Goal: Task Accomplishment & Management: Manage account settings

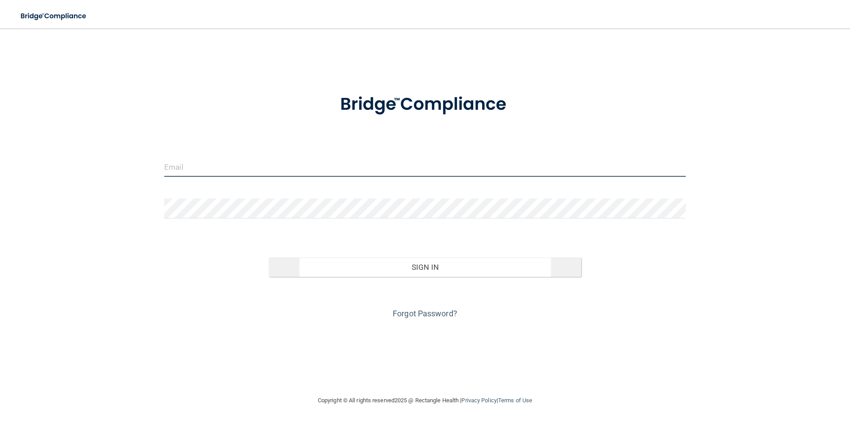
type input "[EMAIL_ADDRESS][DOMAIN_NAME]"
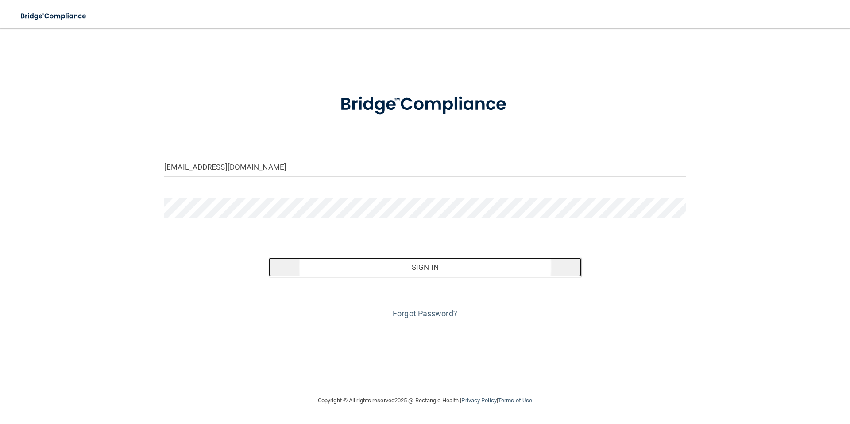
click at [447, 271] on button "Sign In" at bounding box center [425, 266] width 313 height 19
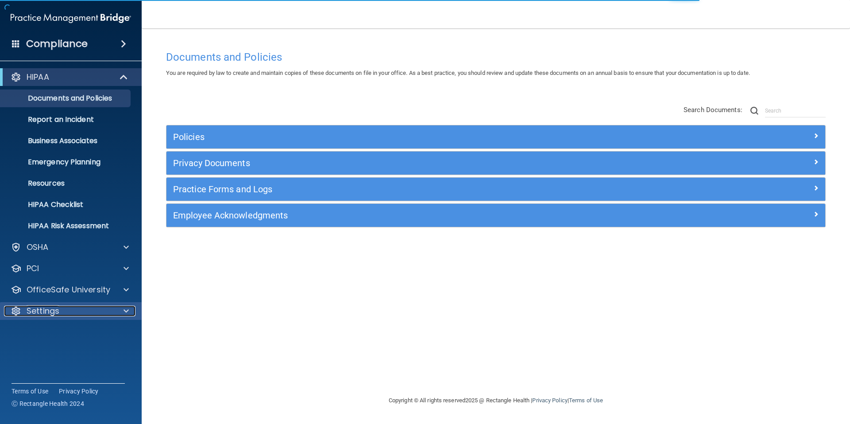
click at [114, 311] on div at bounding box center [125, 311] width 22 height 11
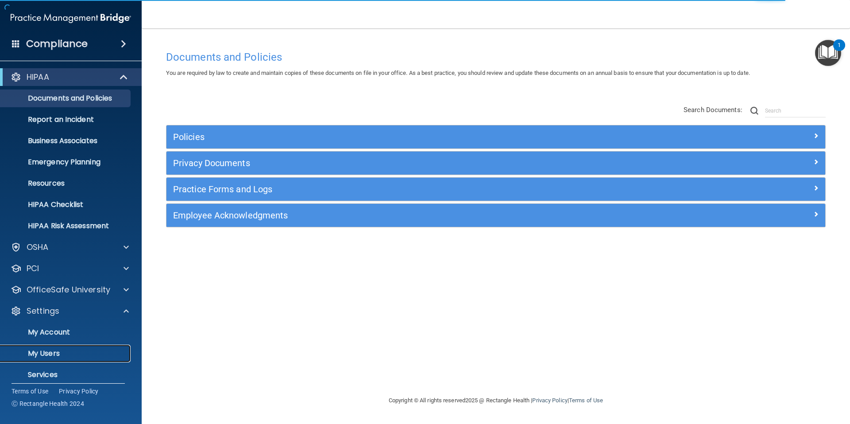
click at [62, 353] on p "My Users" at bounding box center [66, 353] width 121 height 9
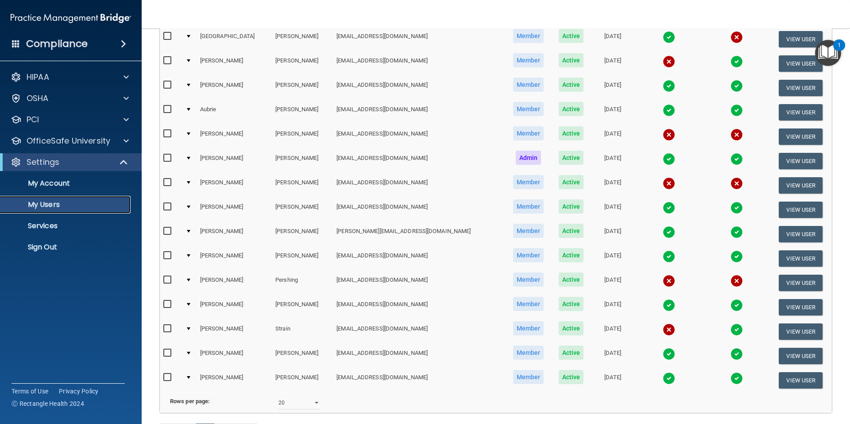
scroll to position [248, 0]
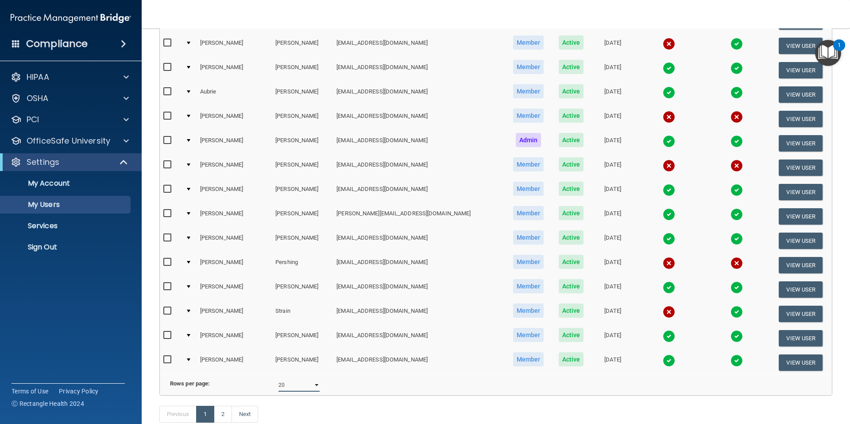
click at [317, 391] on select "10 20 30 40 all" at bounding box center [298, 384] width 41 height 13
select select "23"
click at [278, 385] on select "10 20 30 40 all" at bounding box center [298, 384] width 41 height 13
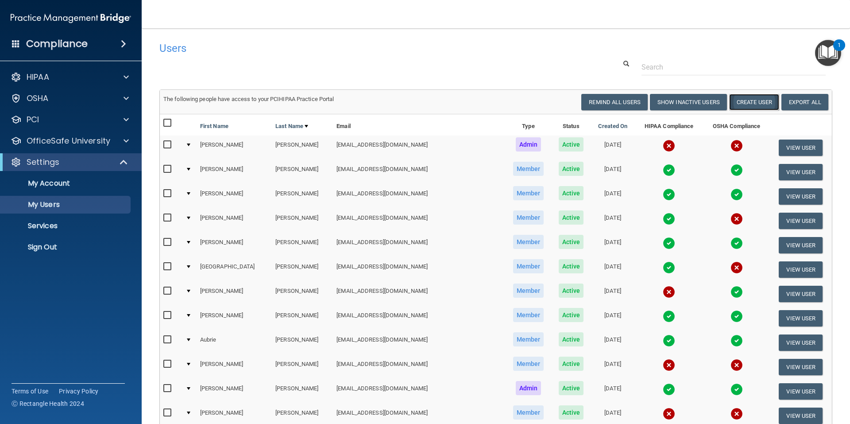
click at [744, 100] on button "Create User" at bounding box center [754, 102] width 50 height 16
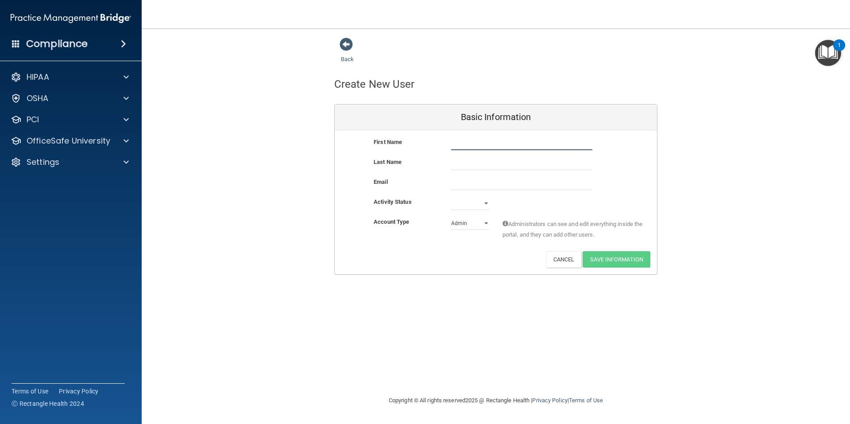
click at [481, 144] on input "text" at bounding box center [521, 143] width 141 height 13
type input "[PERSON_NAME]"
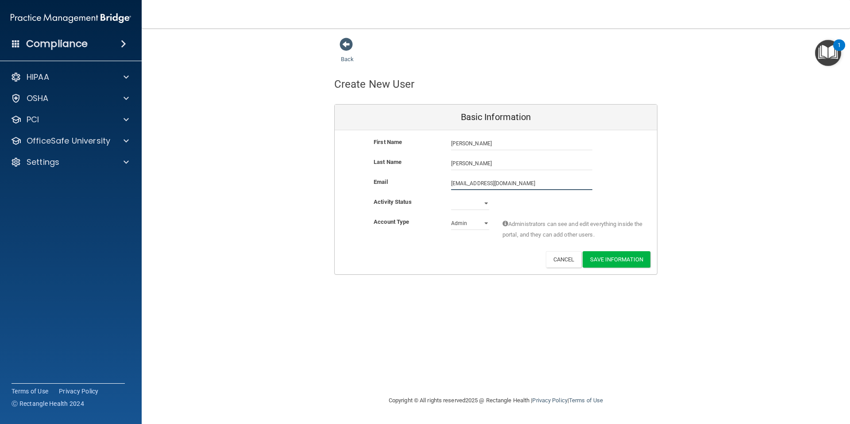
type input "[EMAIL_ADDRESS][DOMAIN_NAME]"
drag, startPoint x: 487, startPoint y: 204, endPoint x: 479, endPoint y: 204, distance: 8.4
click at [486, 204] on select "Active Inactive" at bounding box center [470, 203] width 38 height 13
select select "active"
click at [451, 197] on select "Active Inactive" at bounding box center [470, 203] width 38 height 13
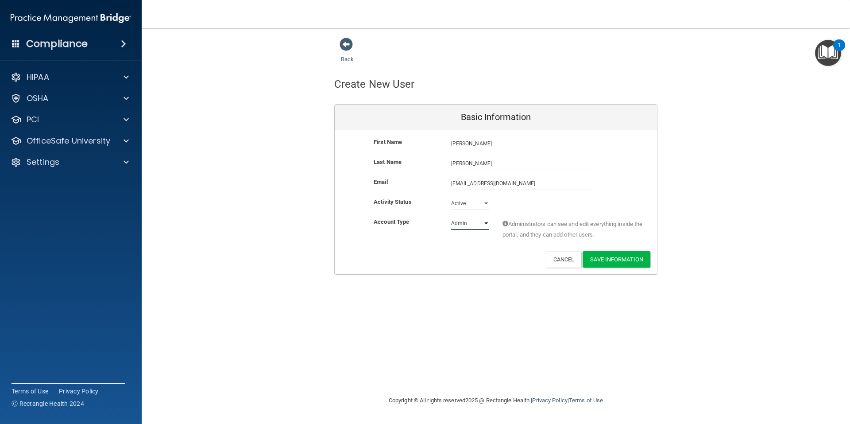
click at [487, 223] on select "Admin Member" at bounding box center [470, 223] width 38 height 13
select select "practice_member"
click at [451, 217] on select "Admin Member" at bounding box center [470, 223] width 38 height 13
click at [609, 257] on button "Save Information" at bounding box center [617, 259] width 68 height 16
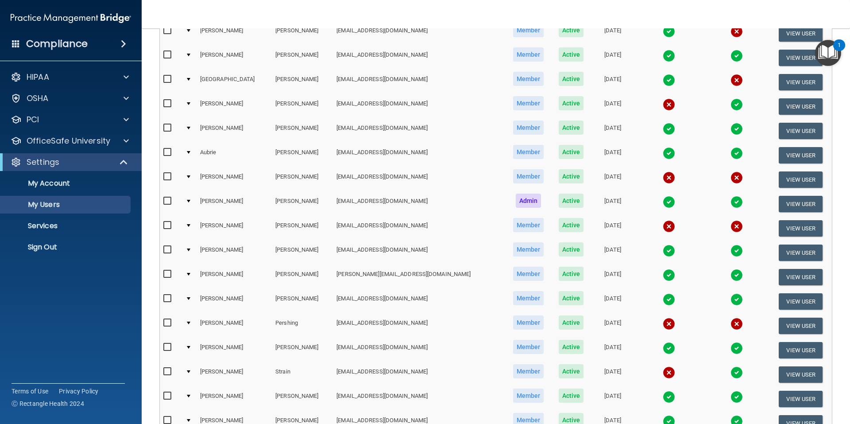
scroll to position [343, 0]
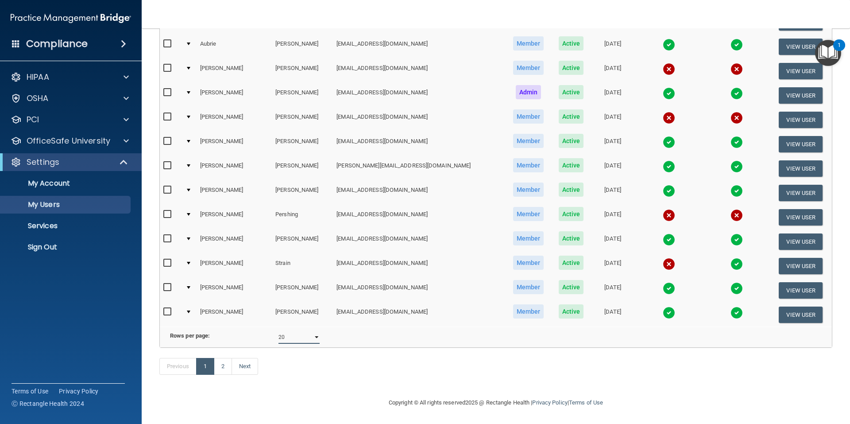
drag, startPoint x: 314, startPoint y: 331, endPoint x: 310, endPoint y: 335, distance: 6.0
click at [314, 331] on select "10 20 30 40 all" at bounding box center [298, 336] width 41 height 13
select select "24"
click at [278, 330] on select "10 20 30 40 all" at bounding box center [298, 336] width 41 height 13
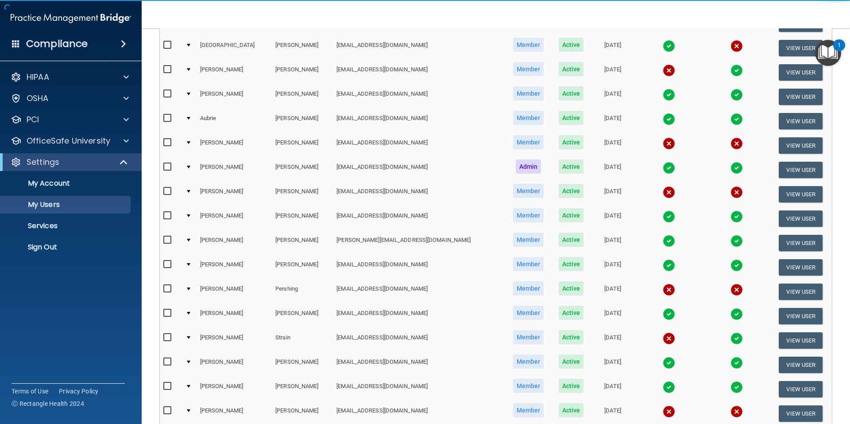
scroll to position [310, 0]
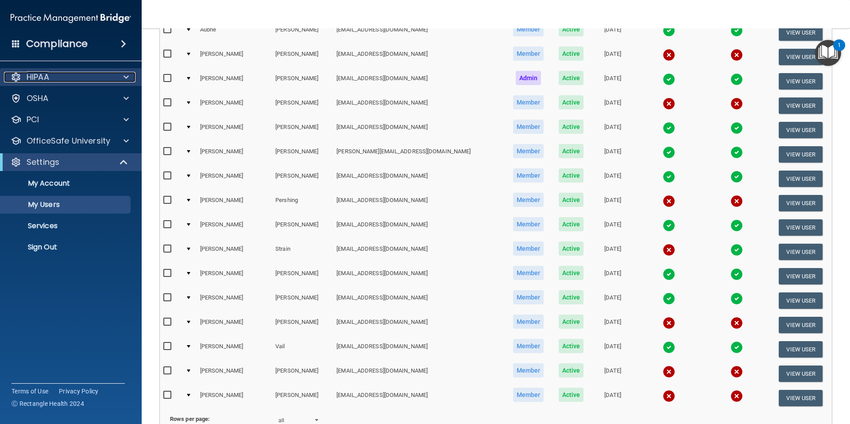
click at [128, 77] on span at bounding box center [126, 77] width 5 height 11
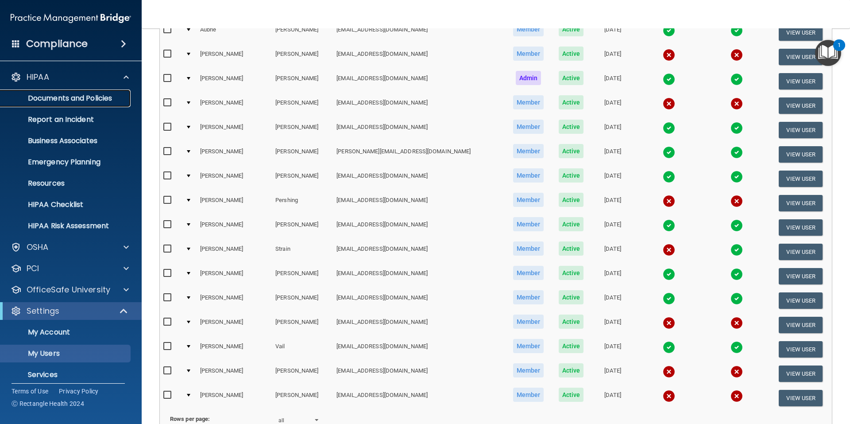
click at [90, 101] on p "Documents and Policies" at bounding box center [66, 98] width 121 height 9
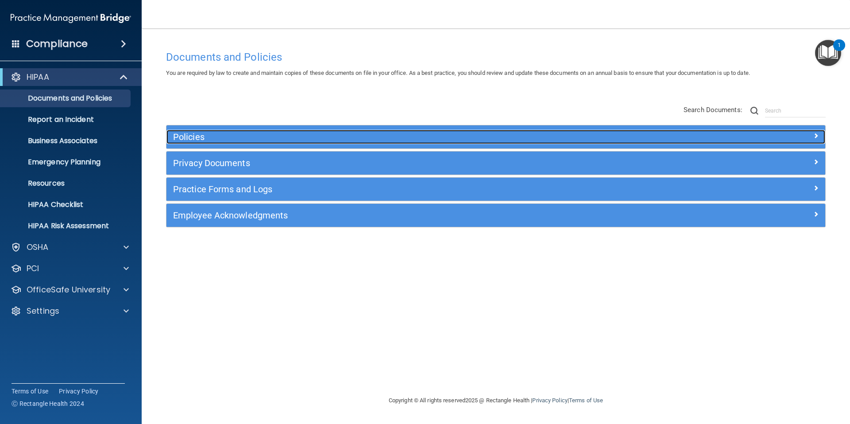
click at [811, 136] on div at bounding box center [743, 135] width 165 height 11
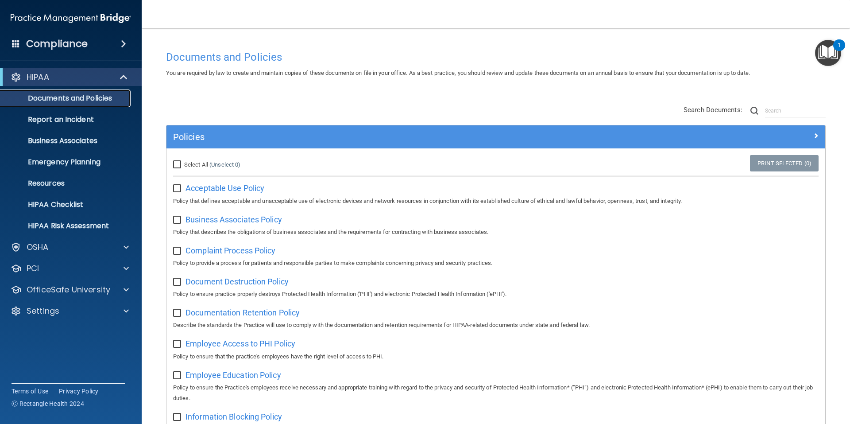
click at [64, 98] on p "Documents and Policies" at bounding box center [66, 98] width 121 height 9
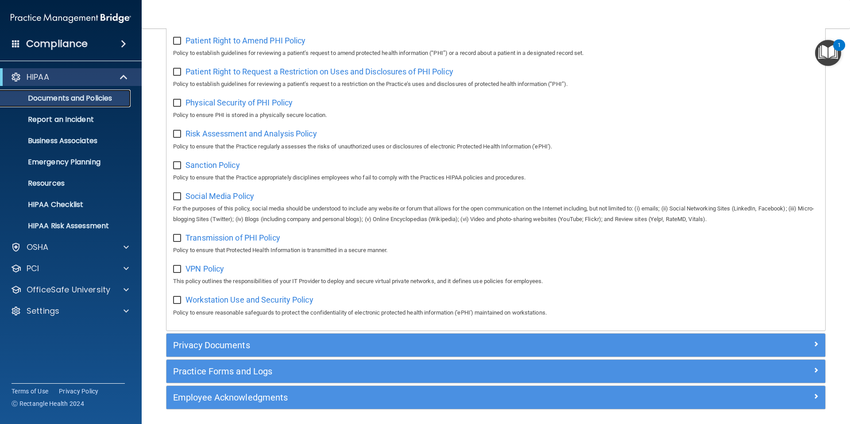
scroll to position [562, 0]
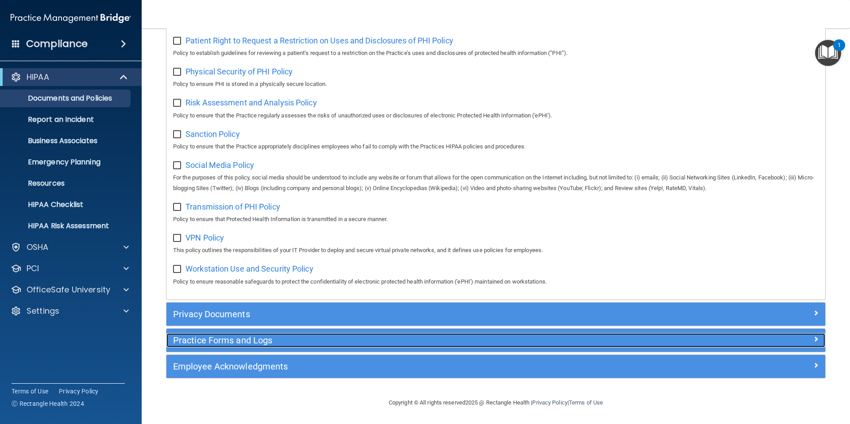
click at [241, 338] on h5 "Practice Forms and Logs" at bounding box center [413, 340] width 481 height 10
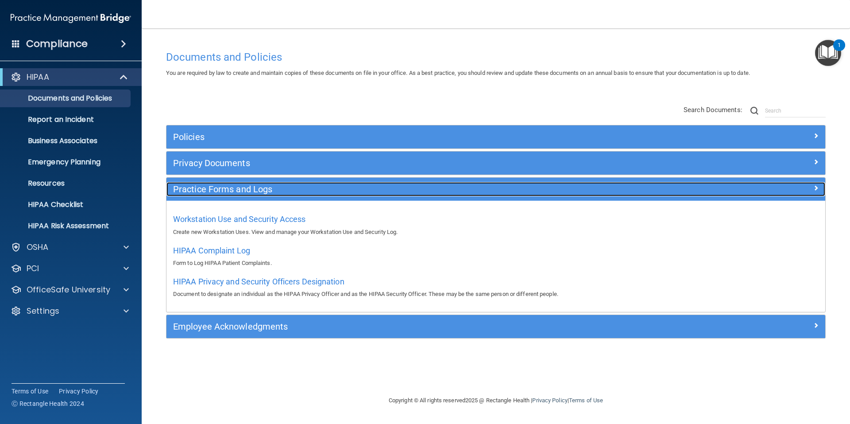
scroll to position [0, 0]
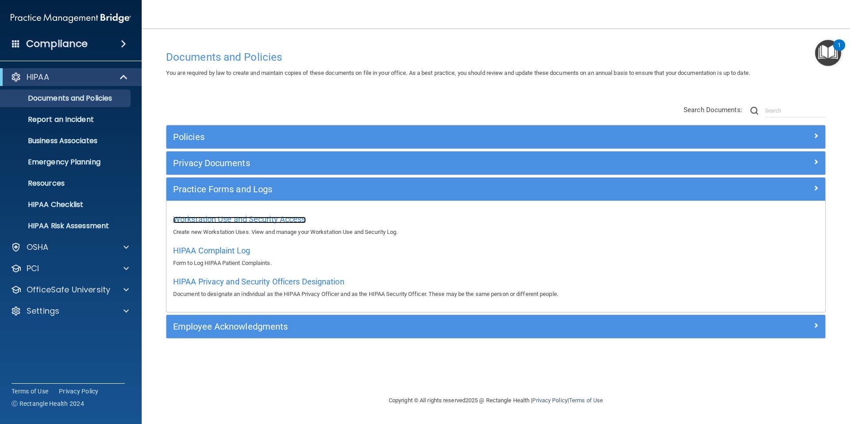
click at [236, 217] on span "Workstation Use and Security Access" at bounding box center [239, 218] width 133 height 9
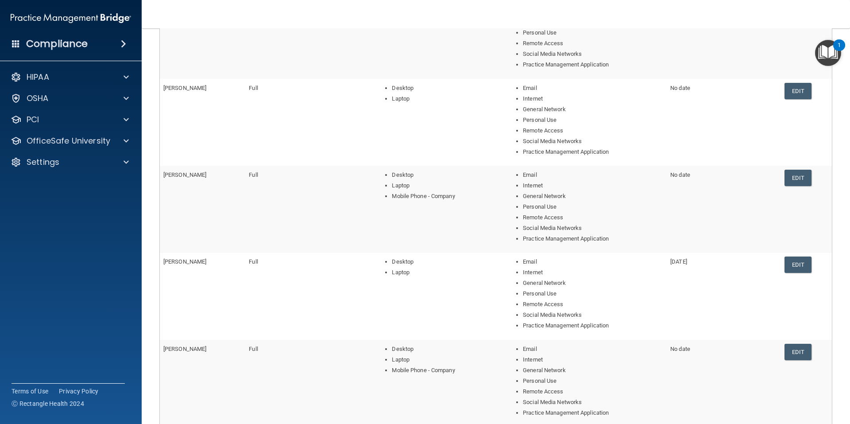
scroll to position [259, 0]
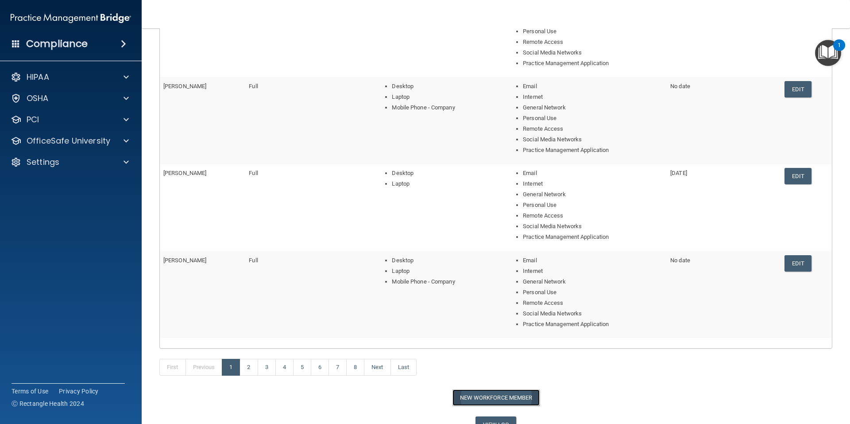
click at [472, 395] on button "New Workforce Member" at bounding box center [496, 397] width 87 height 16
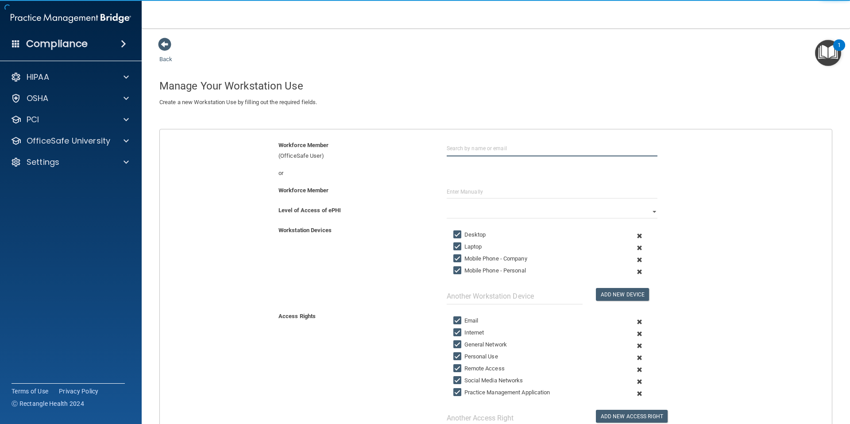
click at [467, 148] on input "text" at bounding box center [552, 148] width 211 height 16
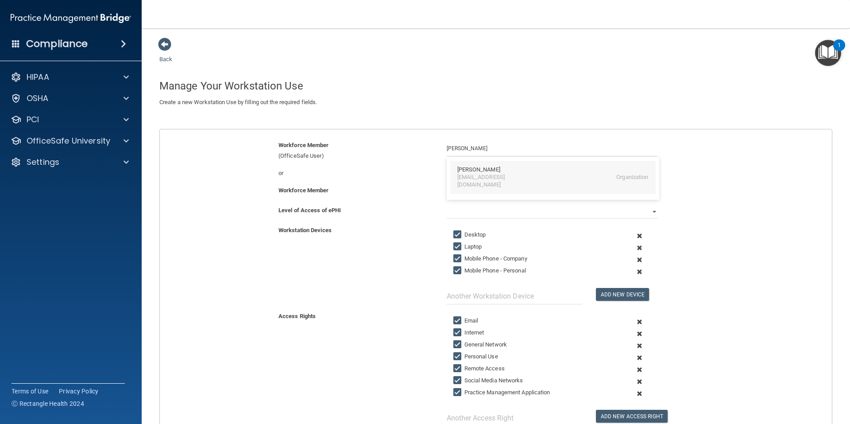
click at [466, 175] on div "[EMAIL_ADDRESS][DOMAIN_NAME]" at bounding box center [495, 181] width 77 height 15
type input "[PERSON_NAME]"
click at [453, 259] on input "Mobile Phone - Company" at bounding box center [458, 258] width 10 height 7
checkbox input "false"
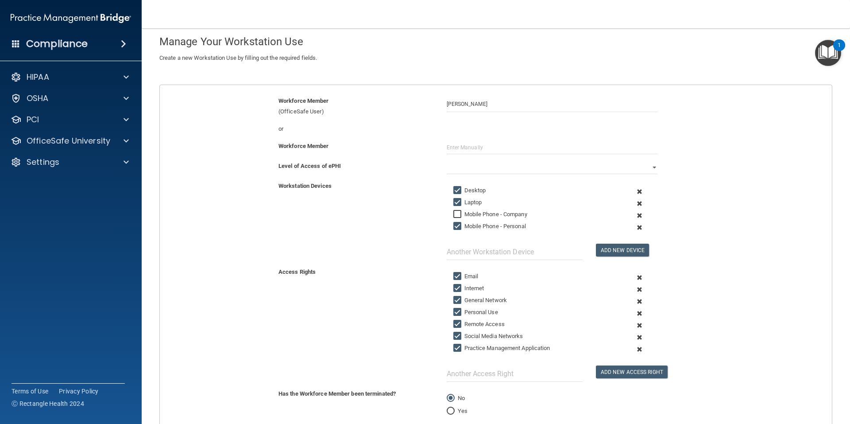
scroll to position [89, 0]
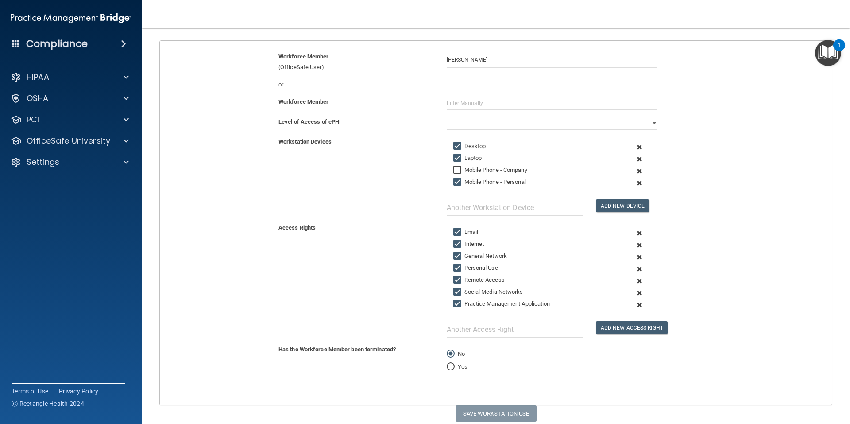
click at [453, 179] on input "Mobile Phone - Personal" at bounding box center [458, 181] width 10 height 7
click at [454, 180] on input "Mobile Phone - Personal" at bounding box center [458, 181] width 10 height 7
checkbox input "true"
click at [646, 123] on select "Full Limited None" at bounding box center [552, 122] width 211 height 13
click at [447, 116] on select "Full Limited None" at bounding box center [552, 122] width 211 height 13
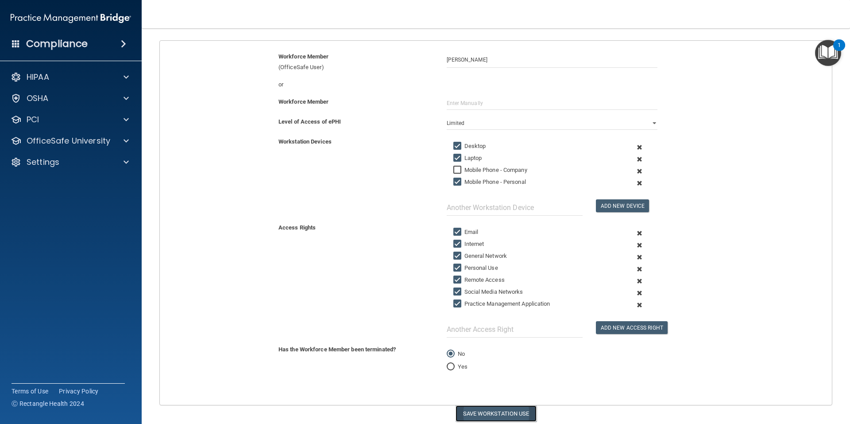
click at [481, 416] on button "Save Workstation Use" at bounding box center [496, 413] width 81 height 16
select select "? string:Full ?"
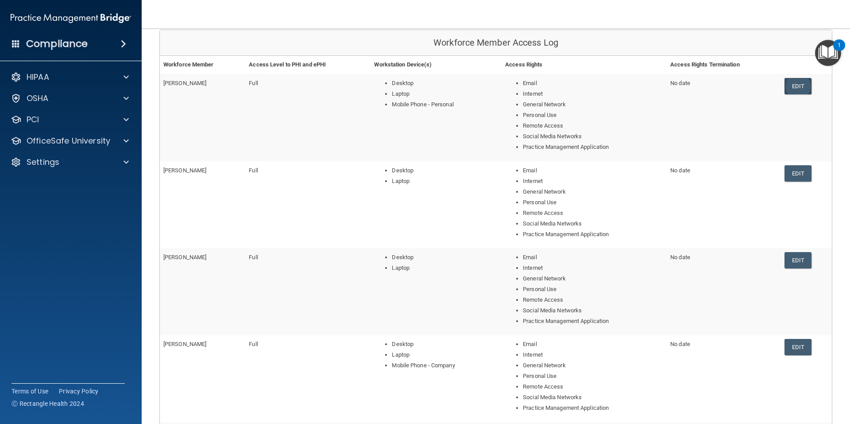
click at [789, 83] on link "Edit" at bounding box center [798, 86] width 27 height 16
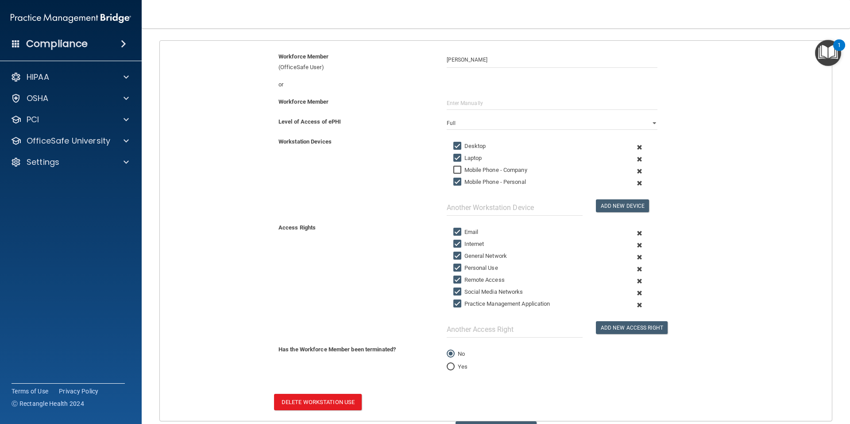
drag, startPoint x: 451, startPoint y: 181, endPoint x: 457, endPoint y: 182, distance: 6.3
click at [453, 181] on input "Mobile Phone - Personal" at bounding box center [458, 181] width 10 height 7
checkbox input "false"
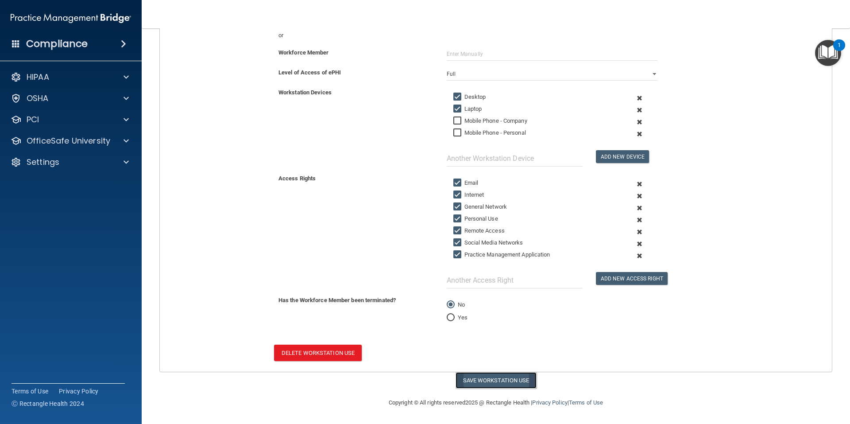
click at [472, 379] on button "Save Workstation Use" at bounding box center [496, 380] width 81 height 16
select select "? string:Full ?"
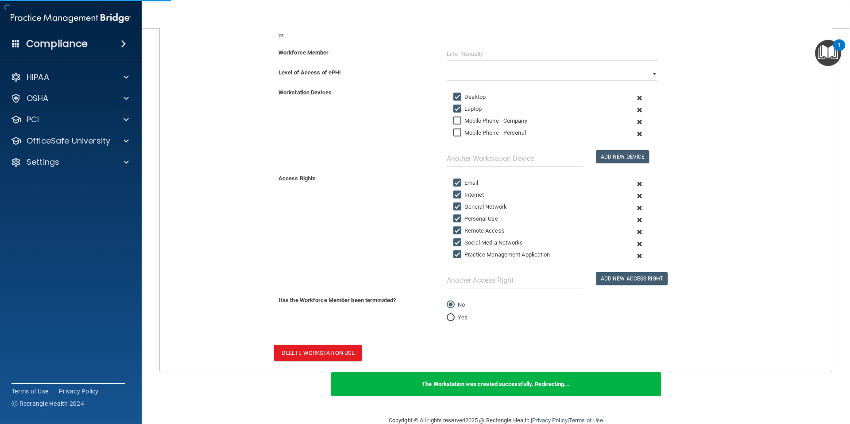
scroll to position [286, 0]
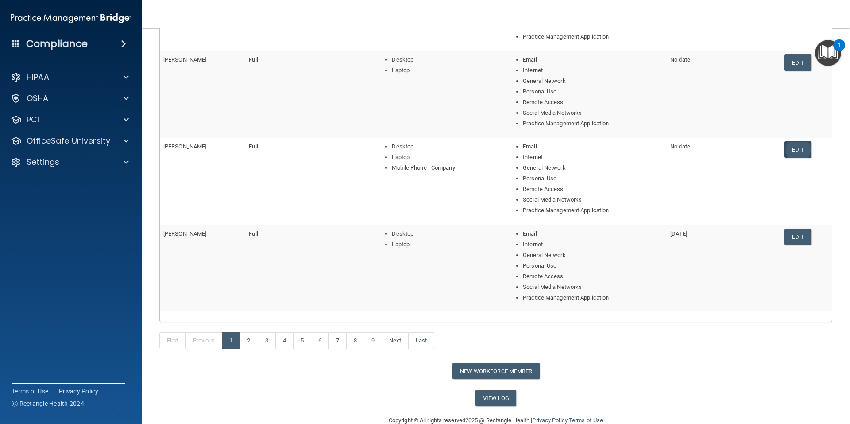
click at [787, 150] on link "Edit" at bounding box center [798, 149] width 27 height 16
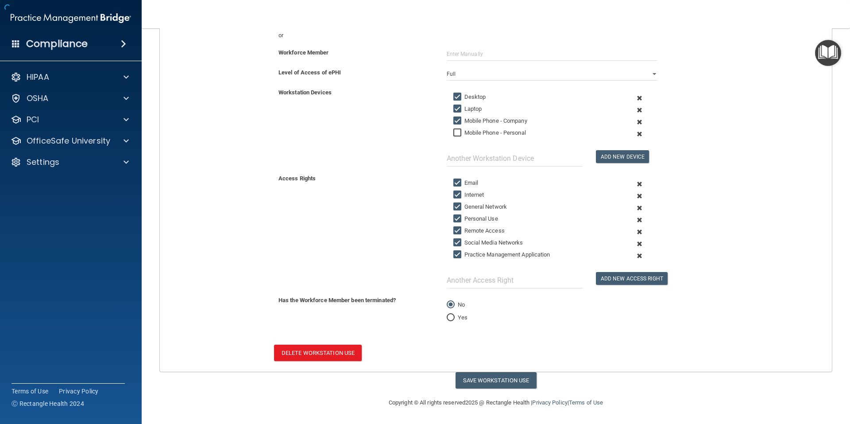
scroll to position [120, 0]
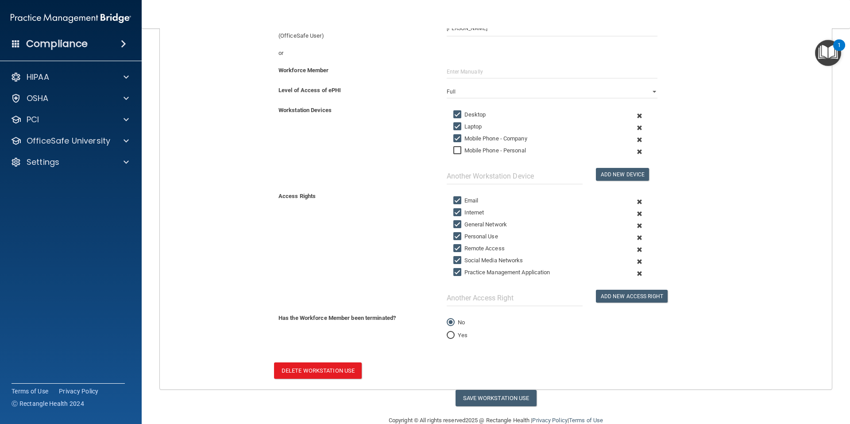
click at [453, 137] on input "Mobile Phone - Company" at bounding box center [458, 138] width 10 height 7
checkbox input "false"
click at [507, 393] on button "Save Workstation Use" at bounding box center [496, 398] width 81 height 16
select select "? string:Full ?"
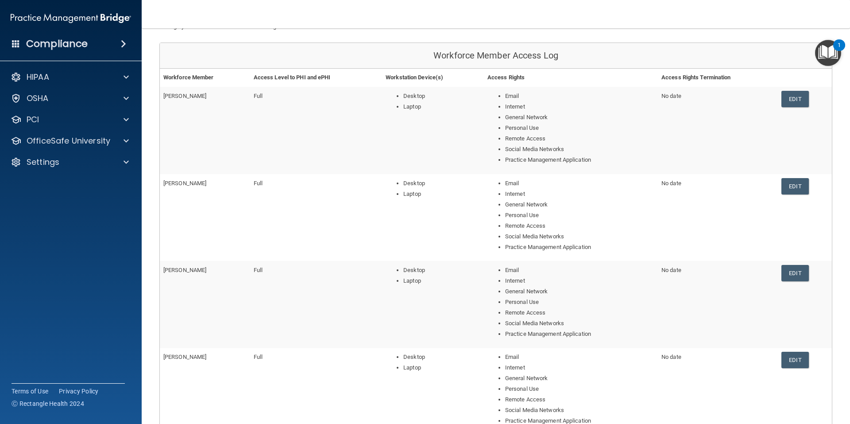
scroll to position [209, 0]
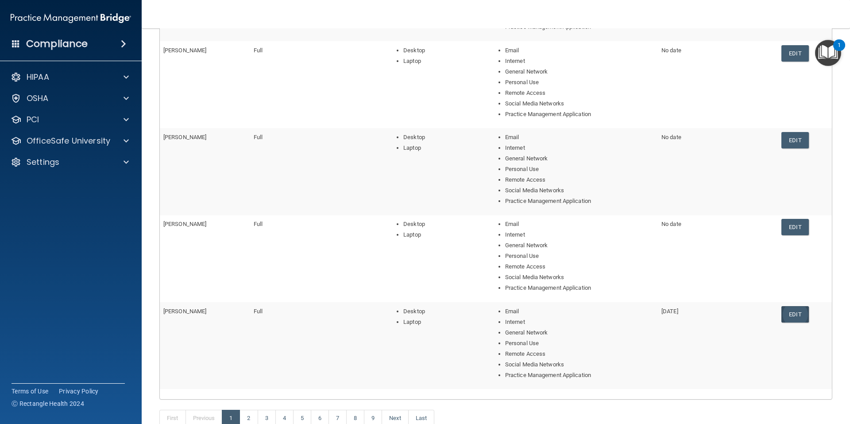
click at [790, 314] on link "Edit" at bounding box center [794, 314] width 27 height 16
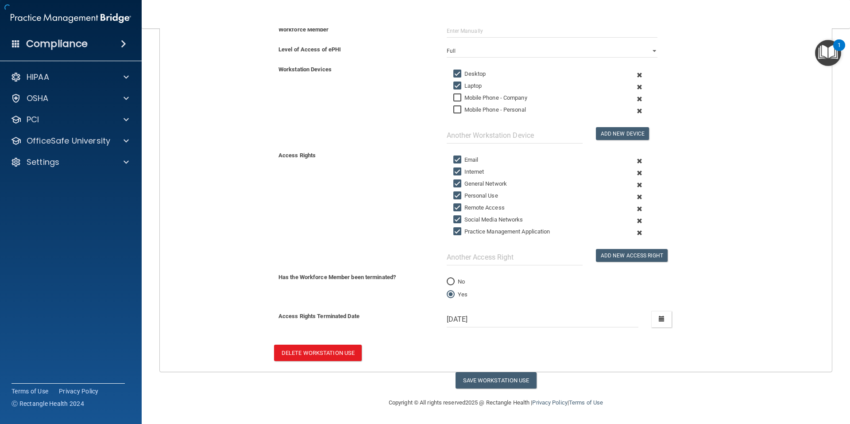
scroll to position [161, 0]
click at [306, 352] on button "Delete Workstation Use" at bounding box center [318, 352] width 88 height 16
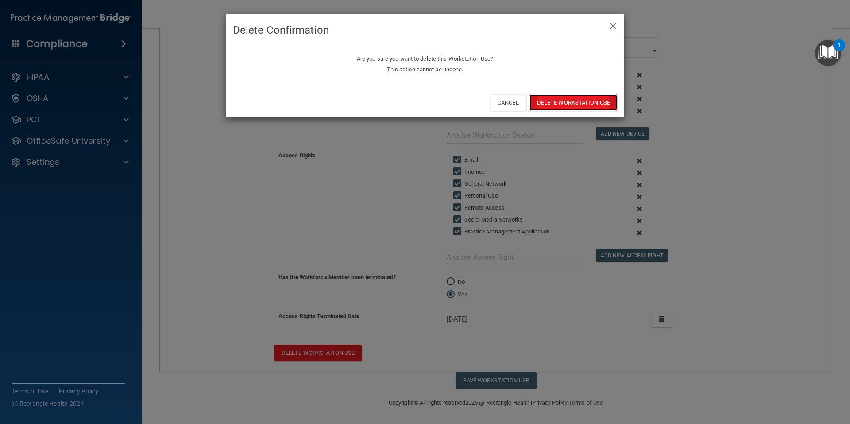
click at [557, 99] on button "Delete Workstation Use" at bounding box center [574, 102] width 88 height 16
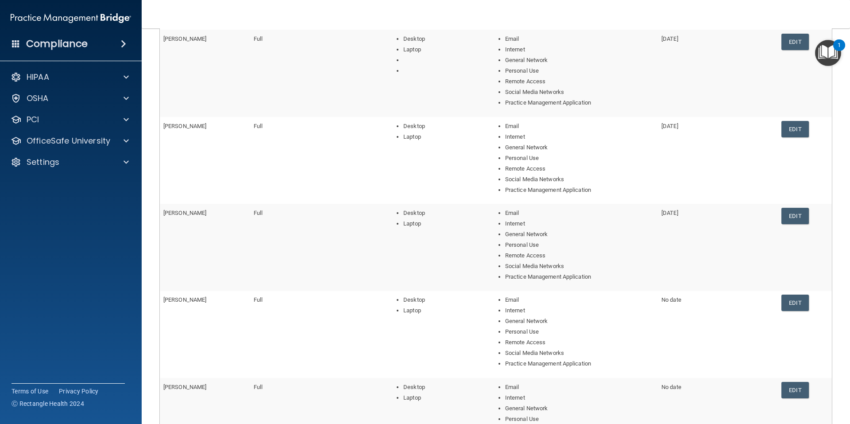
scroll to position [44, 0]
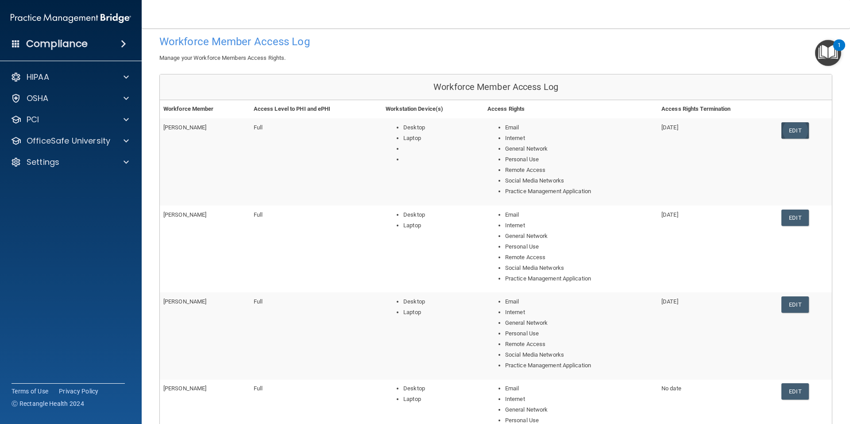
click at [786, 131] on link "Edit" at bounding box center [794, 130] width 27 height 16
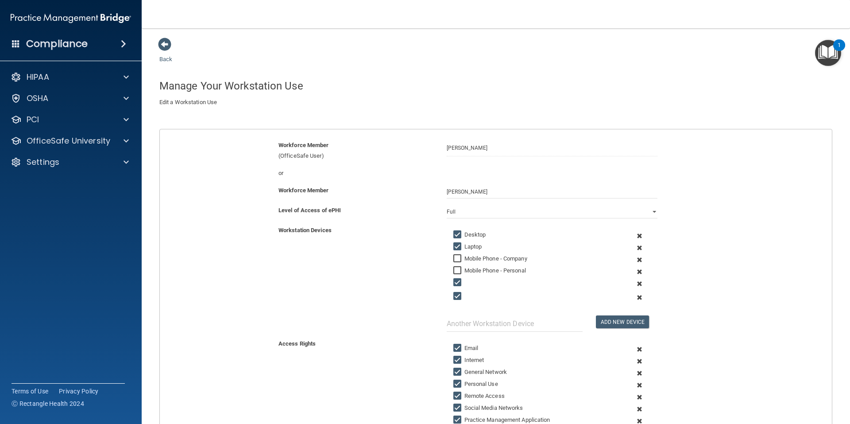
scroll to position [177, 0]
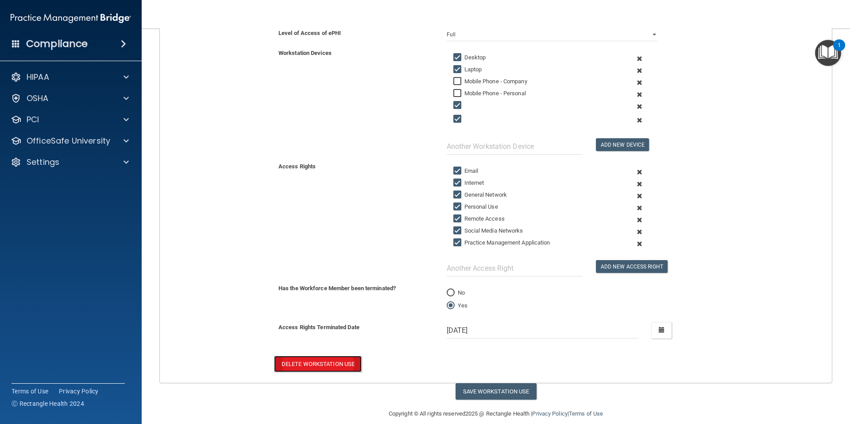
click at [329, 360] on button "Delete Workstation Use" at bounding box center [318, 364] width 88 height 16
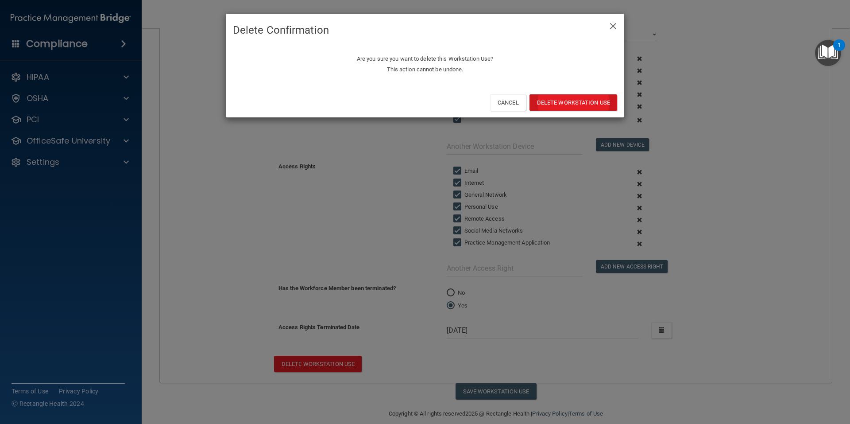
drag, startPoint x: 549, startPoint y: 94, endPoint x: 545, endPoint y: 108, distance: 14.3
click at [546, 103] on div "Cancel Delete Workstation Use" at bounding box center [425, 102] width 398 height 30
click at [543, 106] on button "Delete Workstation Use" at bounding box center [574, 102] width 88 height 16
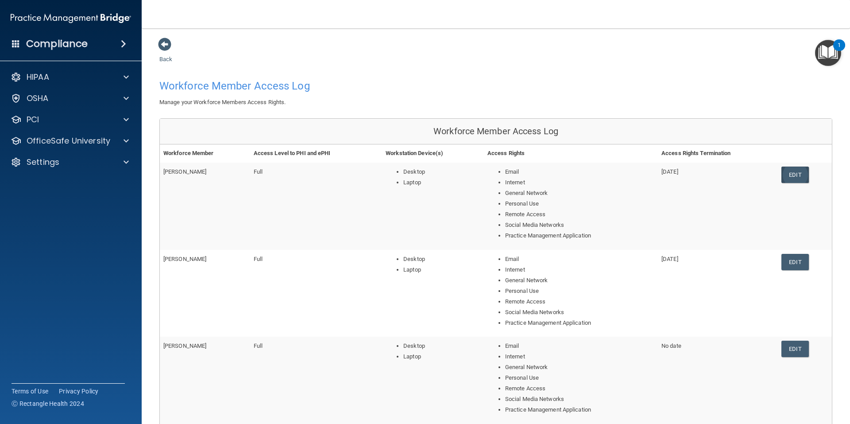
click at [793, 174] on link "Edit" at bounding box center [794, 174] width 27 height 16
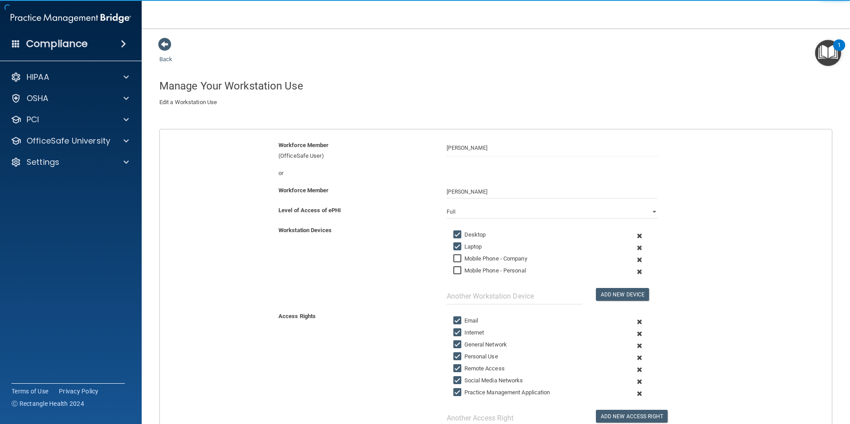
scroll to position [89, 0]
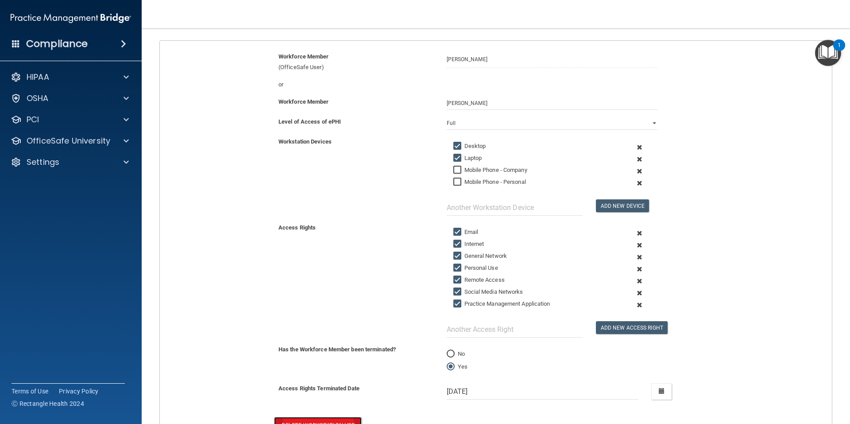
click at [338, 419] on button "Delete Workstation Use" at bounding box center [318, 425] width 88 height 16
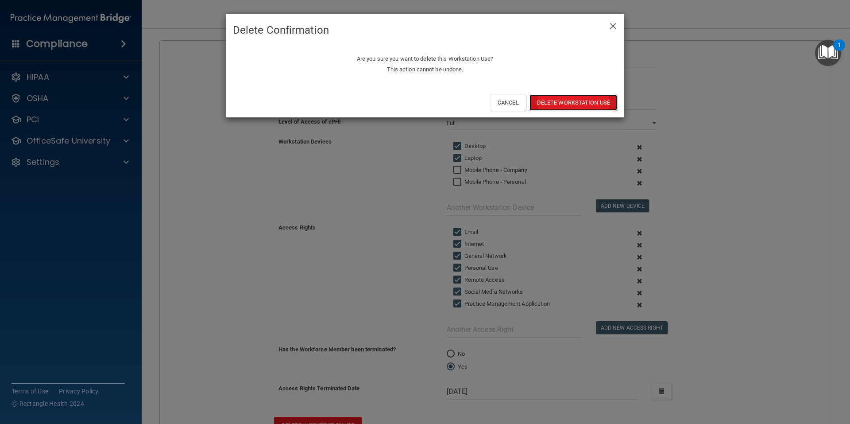
click at [580, 101] on button "Delete Workstation Use" at bounding box center [574, 102] width 88 height 16
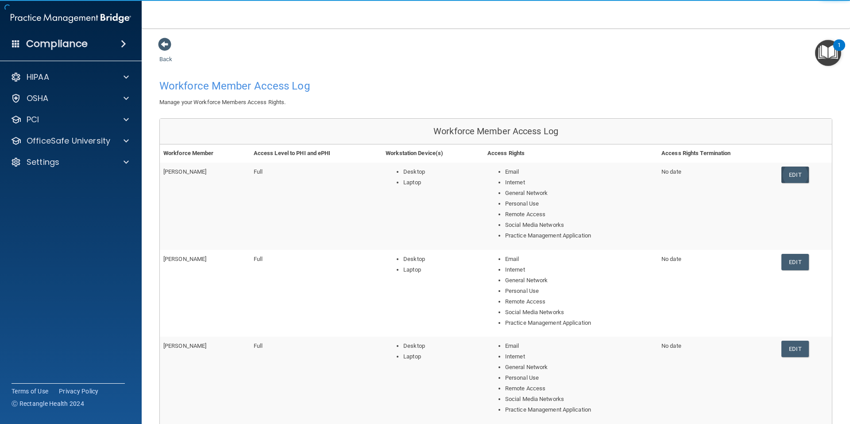
click at [789, 174] on link "Edit" at bounding box center [794, 174] width 27 height 16
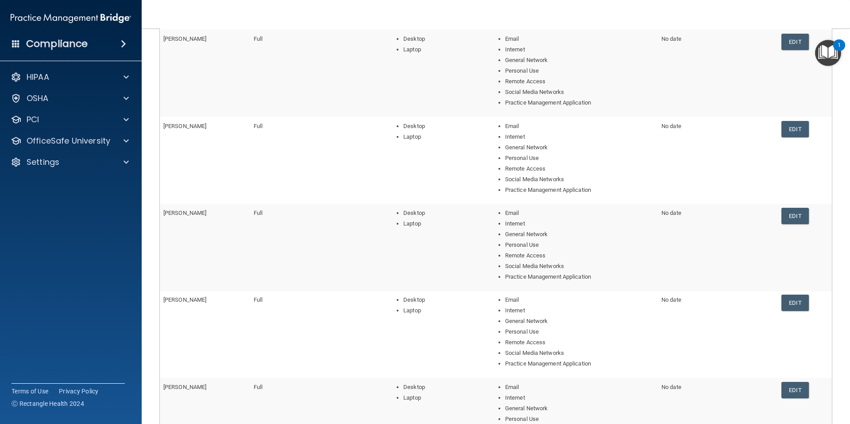
scroll to position [221, 0]
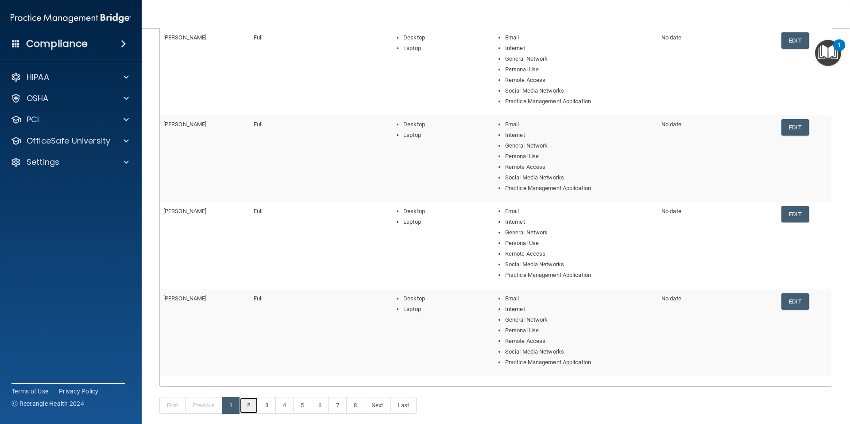
click at [251, 408] on link "2" at bounding box center [249, 405] width 18 height 17
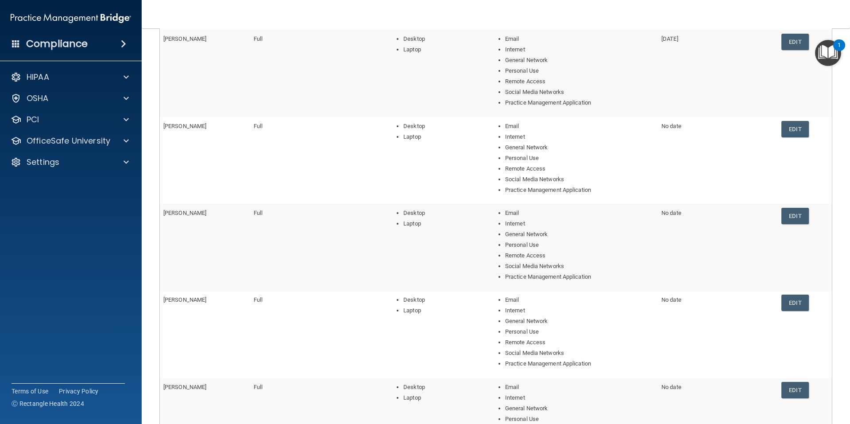
scroll to position [44, 0]
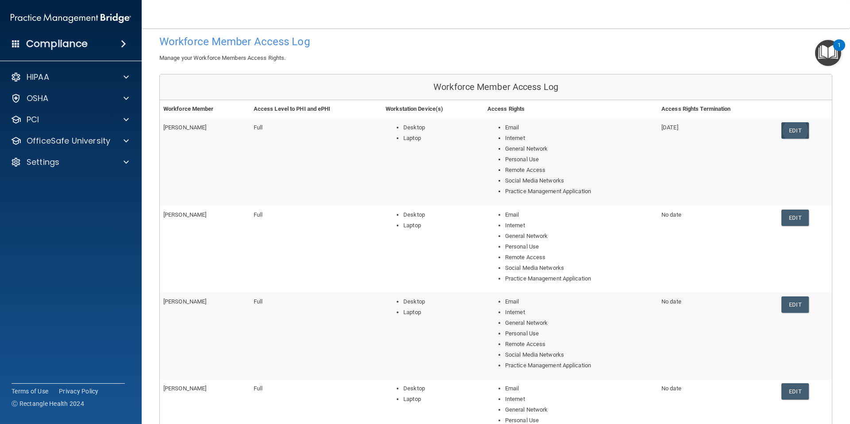
click at [785, 135] on link "Edit" at bounding box center [794, 130] width 27 height 16
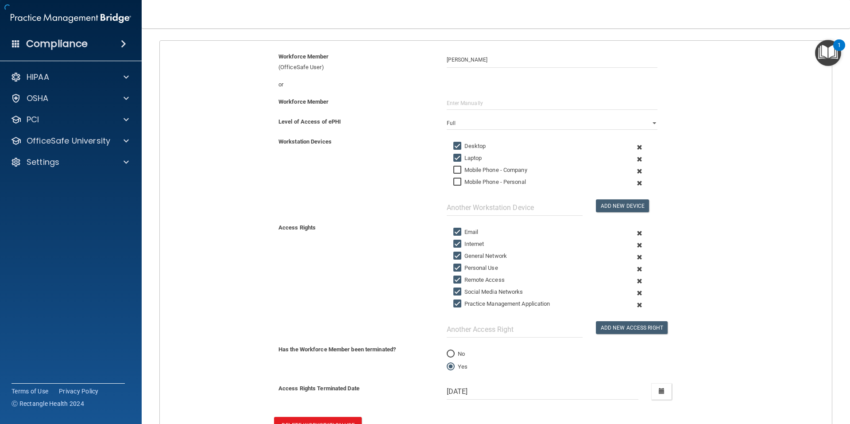
scroll to position [161, 0]
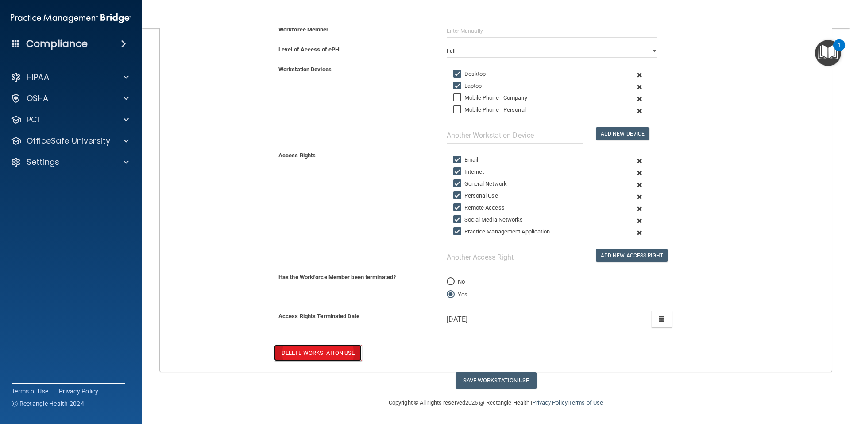
click at [323, 357] on button "Delete Workstation Use" at bounding box center [318, 352] width 88 height 16
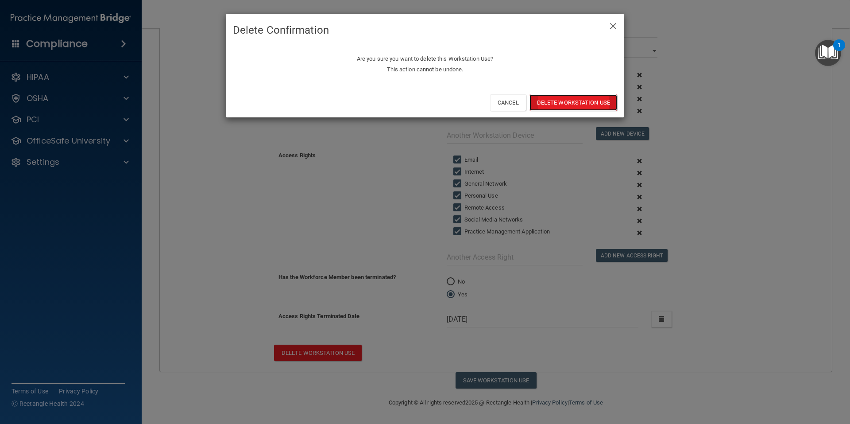
click at [585, 102] on button "Delete Workstation Use" at bounding box center [574, 102] width 88 height 16
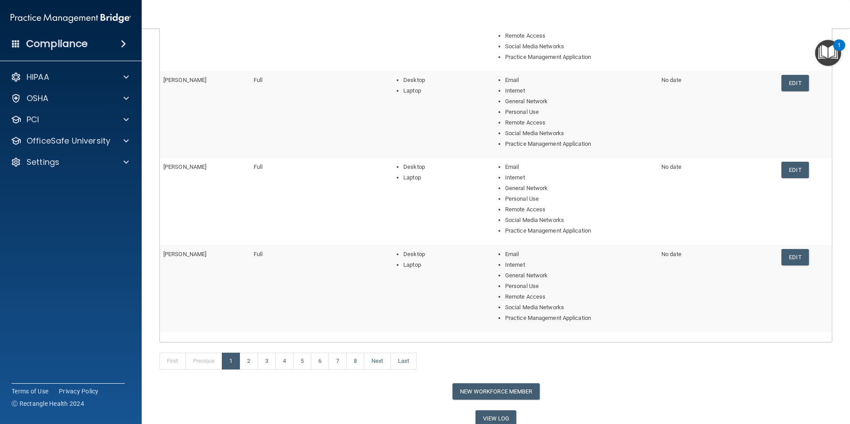
scroll to position [304, 0]
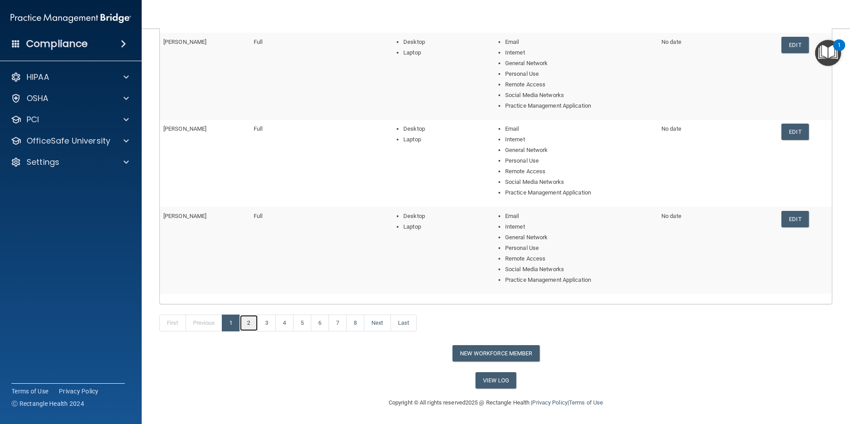
click at [248, 319] on link "2" at bounding box center [249, 322] width 18 height 17
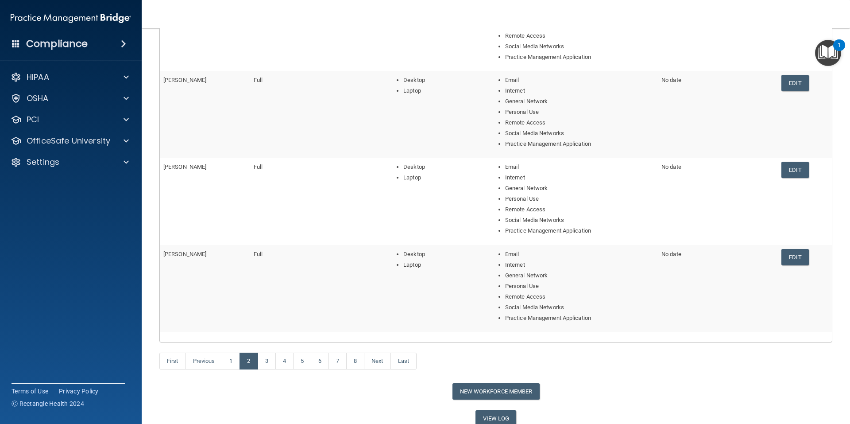
scroll to position [304, 0]
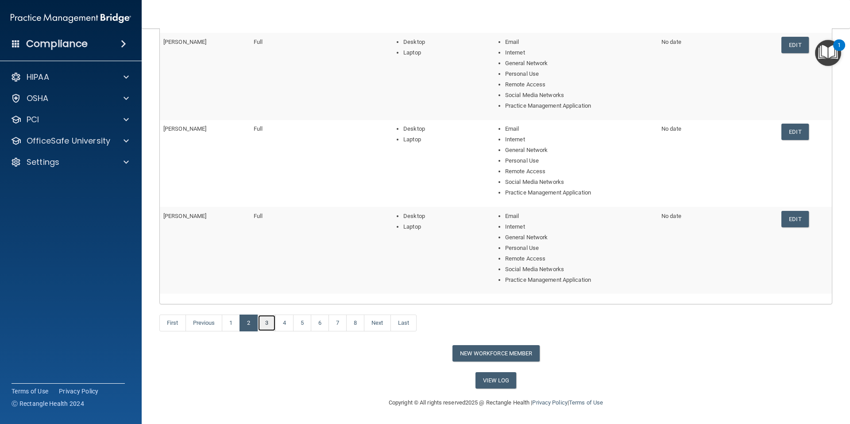
click at [271, 322] on link "3" at bounding box center [267, 322] width 18 height 17
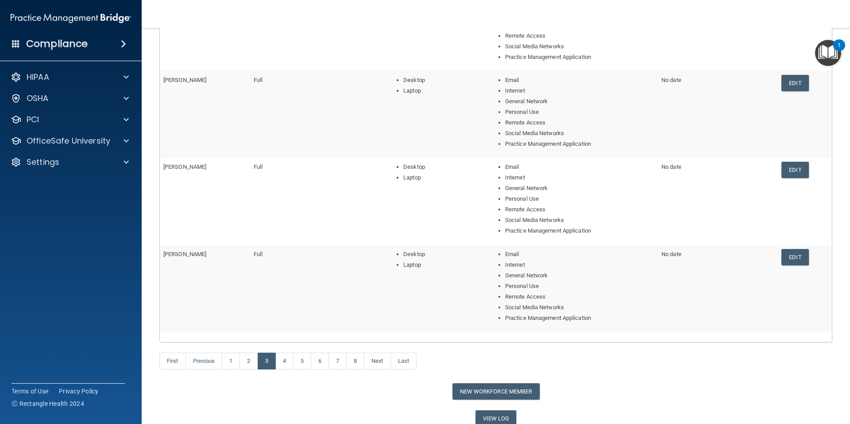
scroll to position [304, 0]
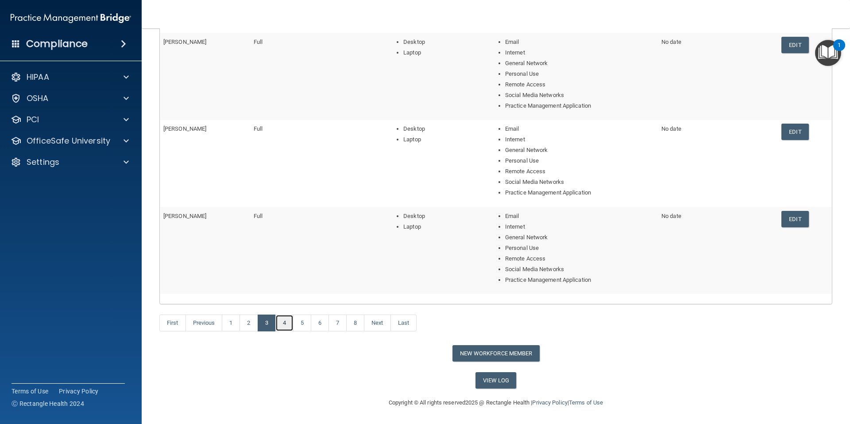
click at [279, 324] on link "4" at bounding box center [284, 322] width 18 height 17
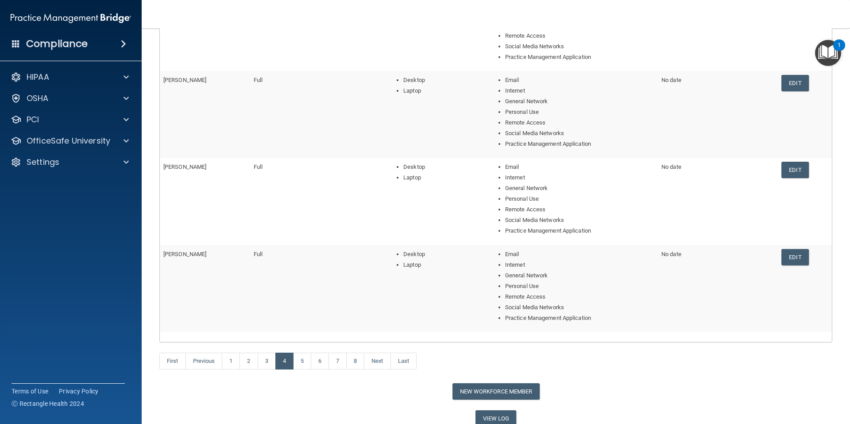
scroll to position [304, 0]
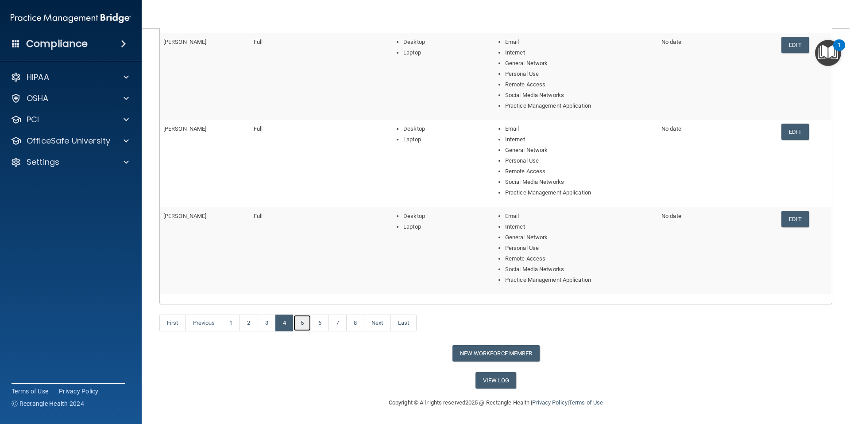
click at [300, 322] on link "5" at bounding box center [302, 322] width 18 height 17
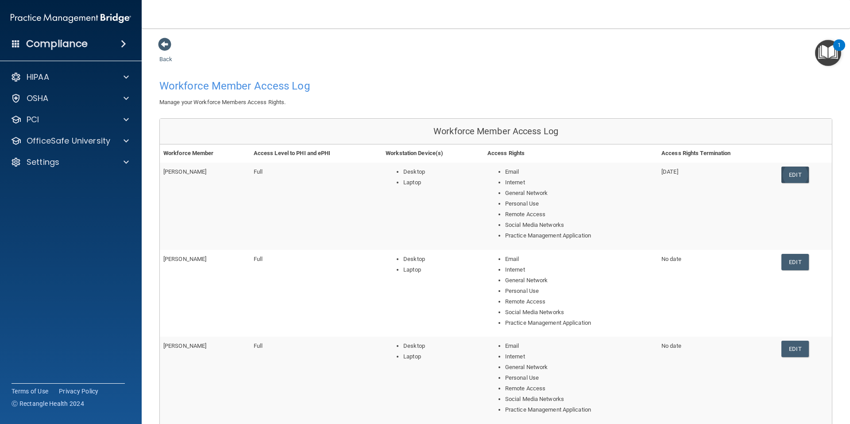
click at [781, 171] on link "Edit" at bounding box center [794, 174] width 27 height 16
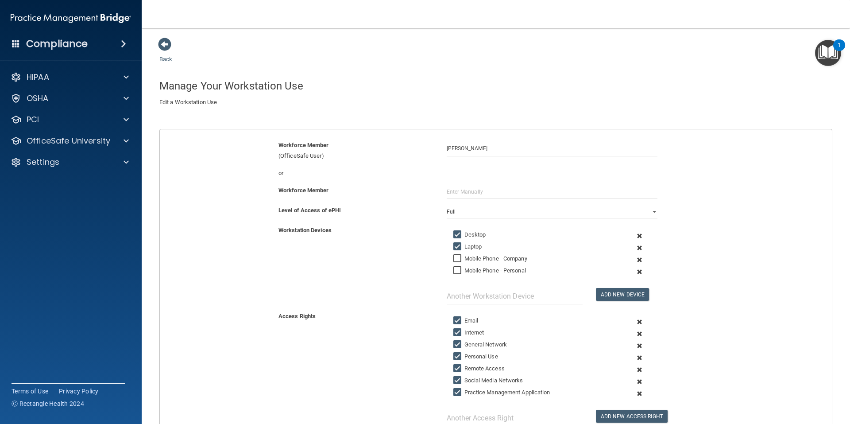
scroll to position [133, 0]
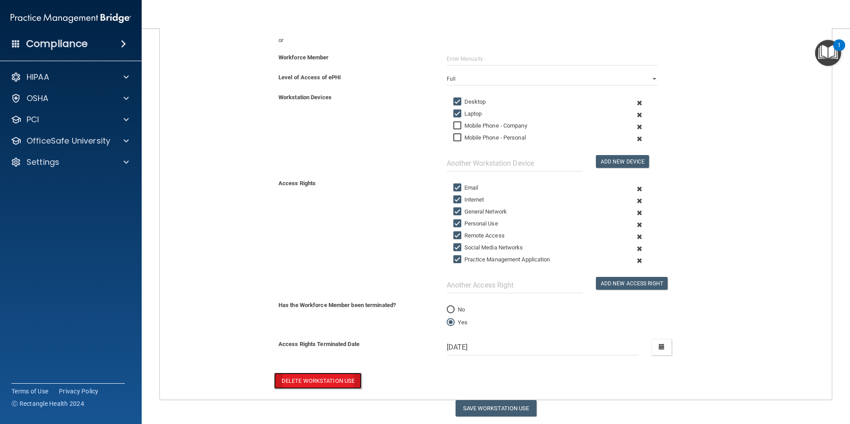
click at [316, 379] on button "Delete Workstation Use" at bounding box center [318, 380] width 88 height 16
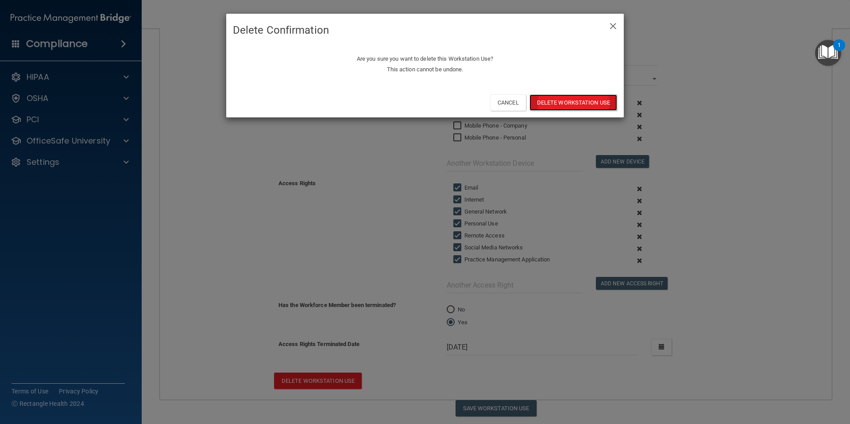
click at [546, 106] on button "Delete Workstation Use" at bounding box center [574, 102] width 88 height 16
